Goal: Task Accomplishment & Management: Manage account settings

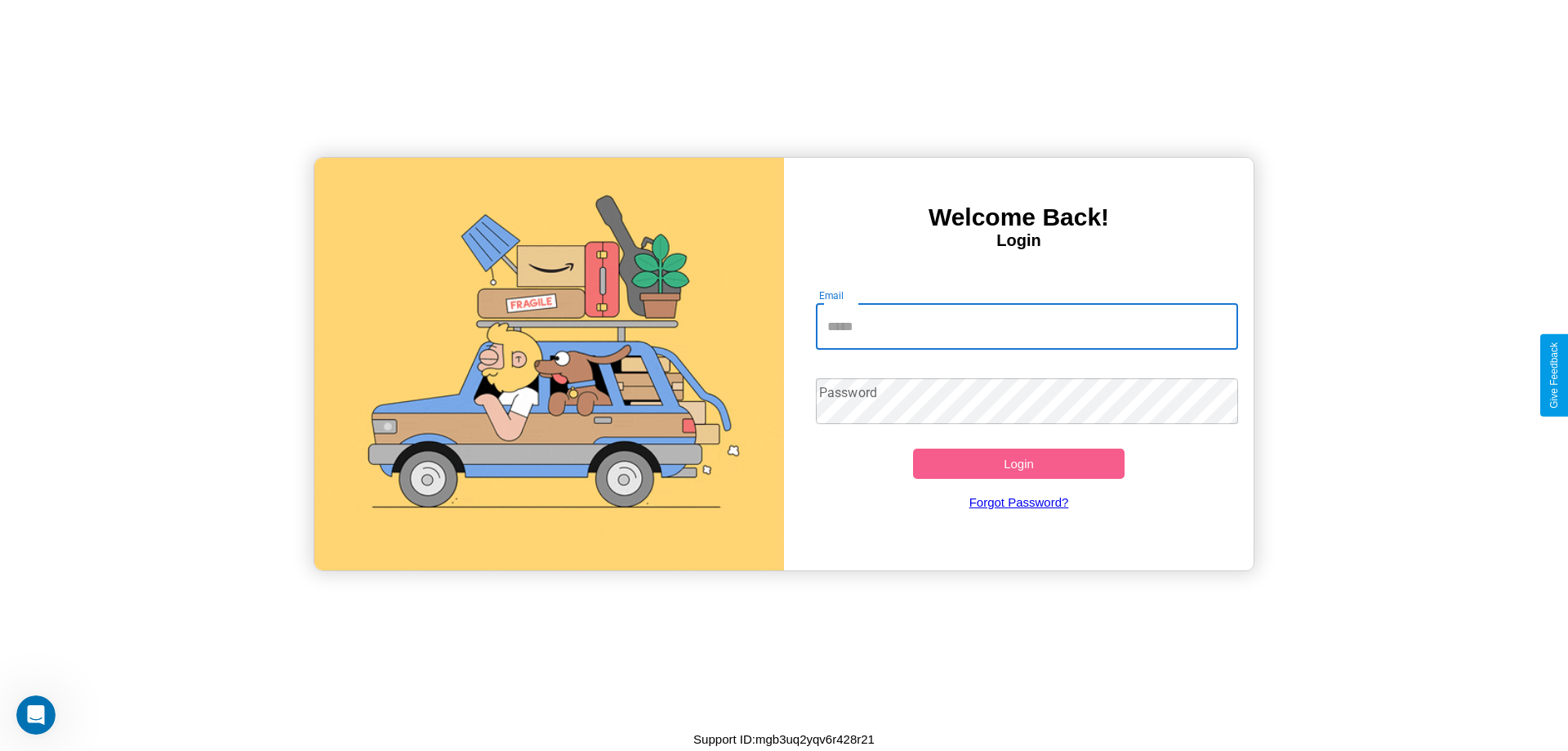
click at [1027, 326] on input "Email" at bounding box center [1027, 326] width 423 height 45
type input "**********"
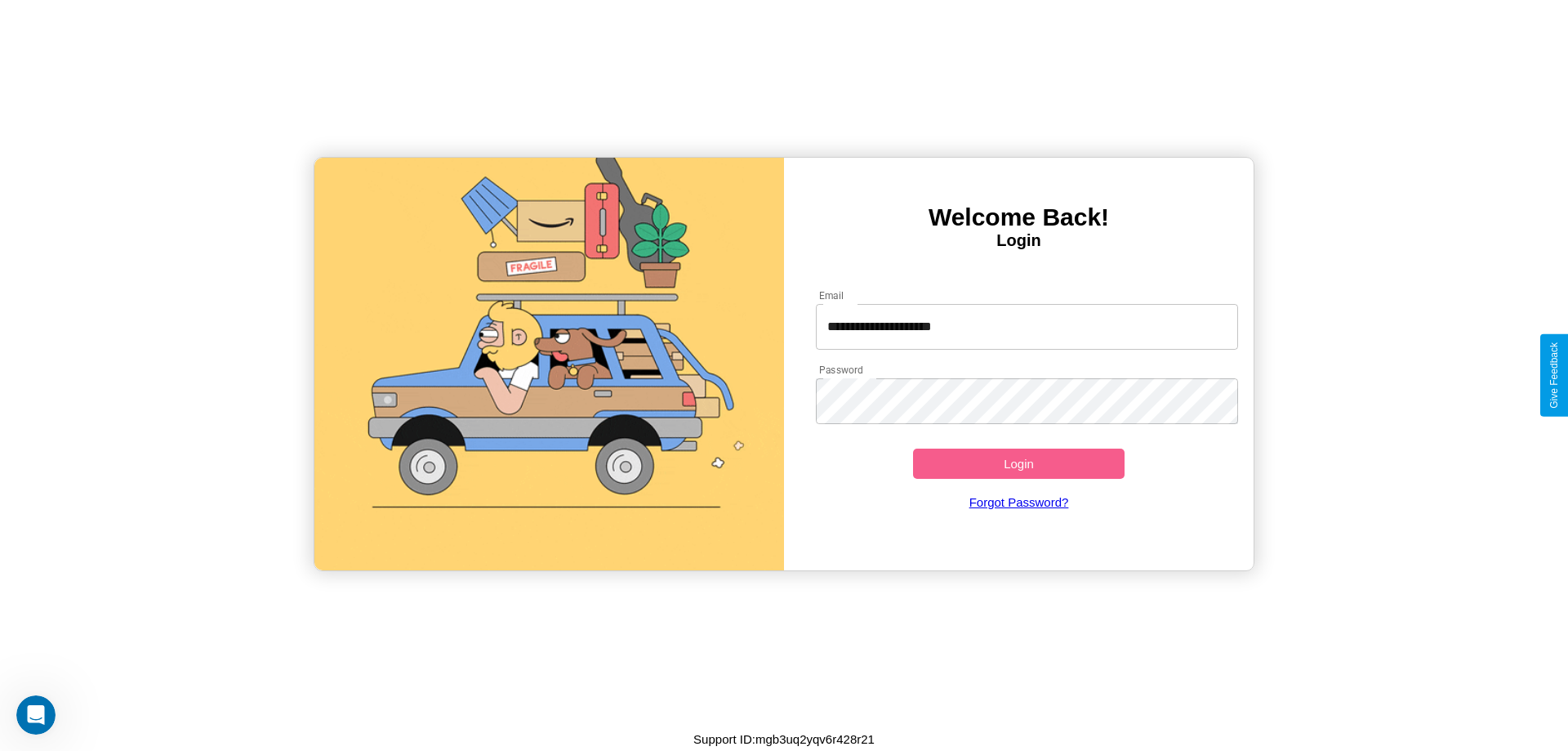
click at [1018, 463] on button "Login" at bounding box center [1018, 463] width 212 height 30
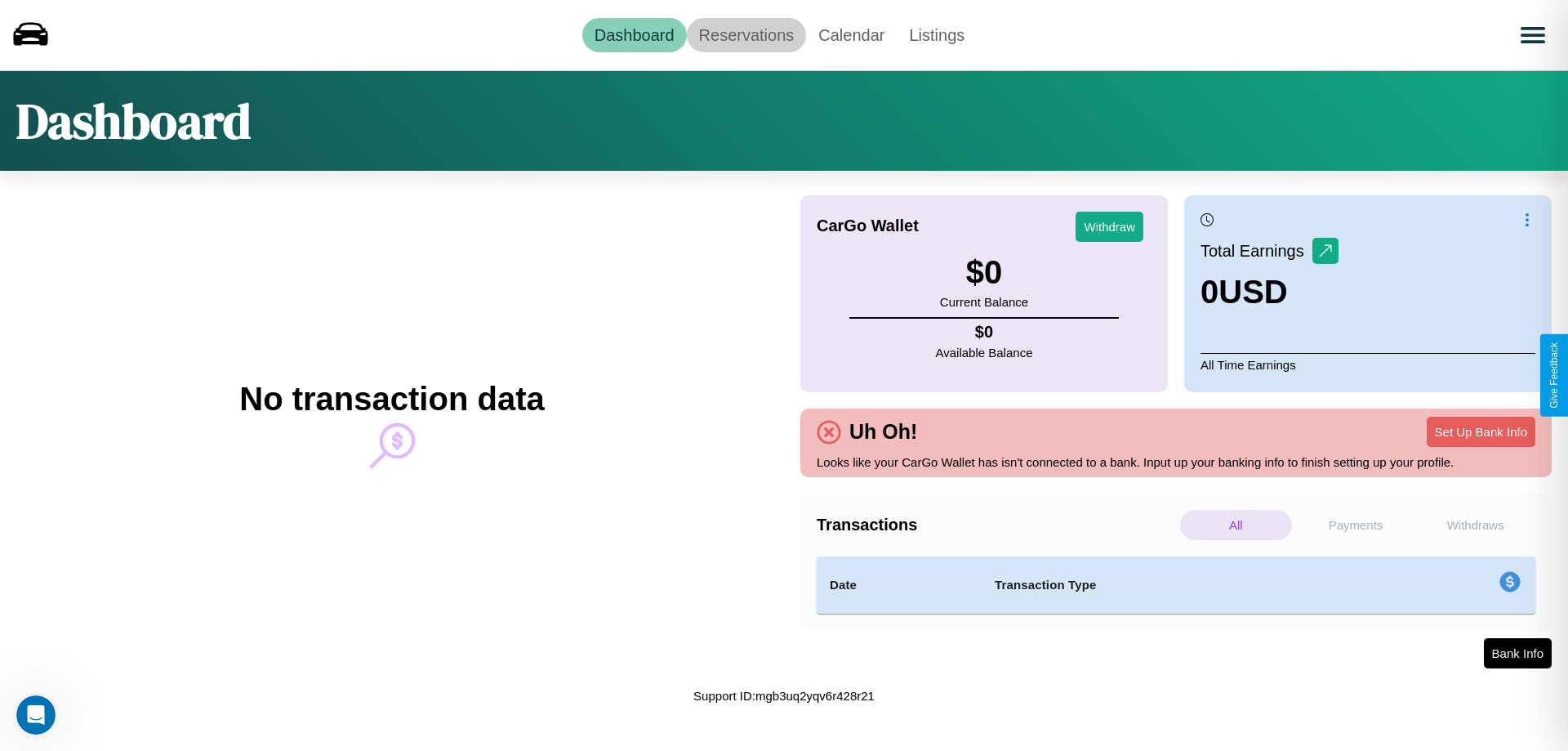
click at [745, 34] on link "Reservations" at bounding box center [747, 35] width 120 height 34
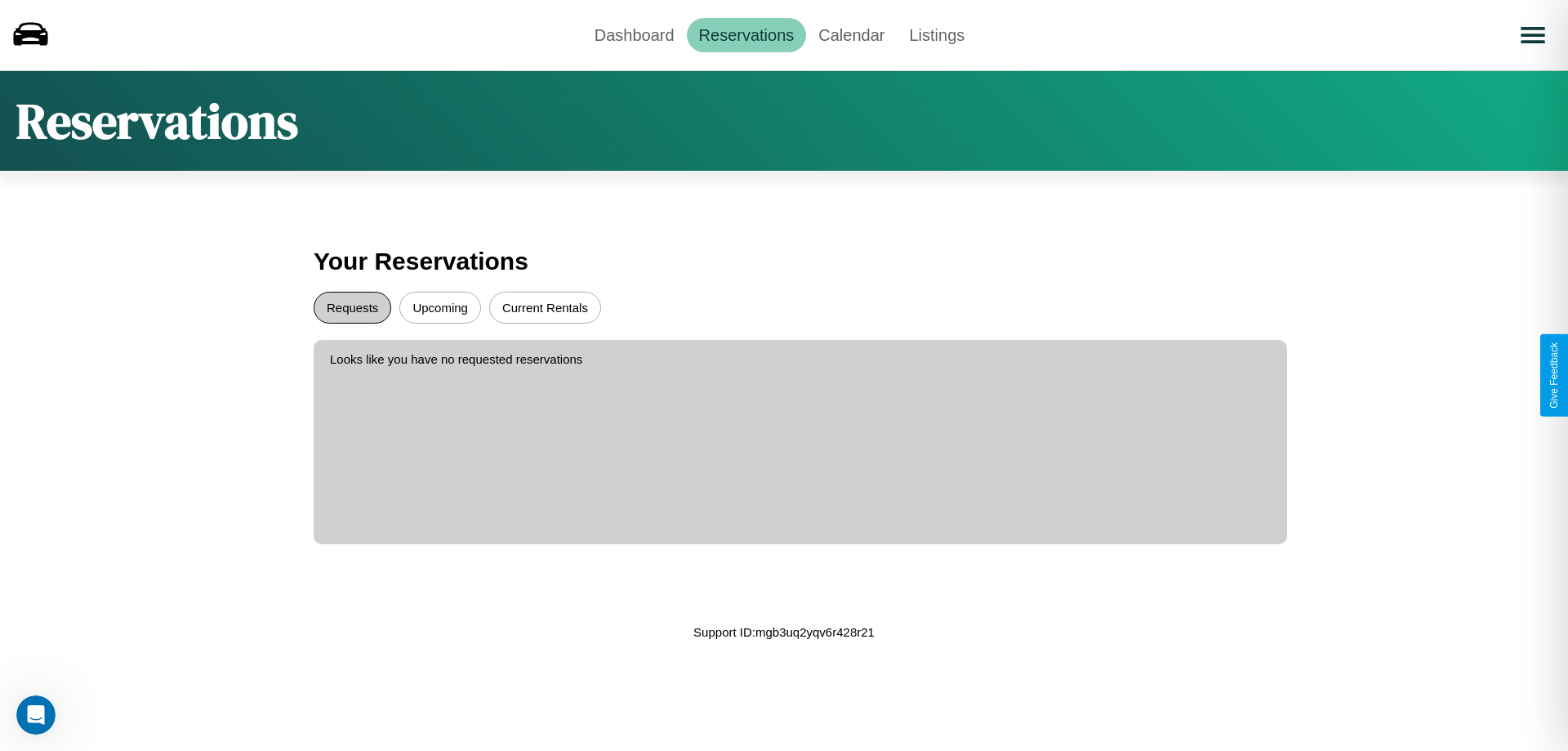
click at [352, 307] on button "Requests" at bounding box center [353, 307] width 77 height 32
click at [545, 307] on button "Current Rentals" at bounding box center [545, 307] width 112 height 32
click at [634, 34] on link "Dashboard" at bounding box center [635, 35] width 105 height 34
